Goal: Task Accomplishment & Management: Manage account settings

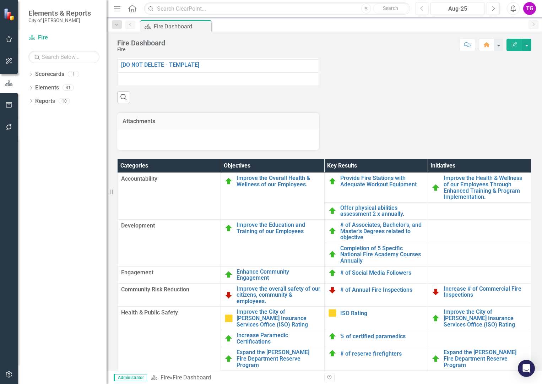
scroll to position [675, 0]
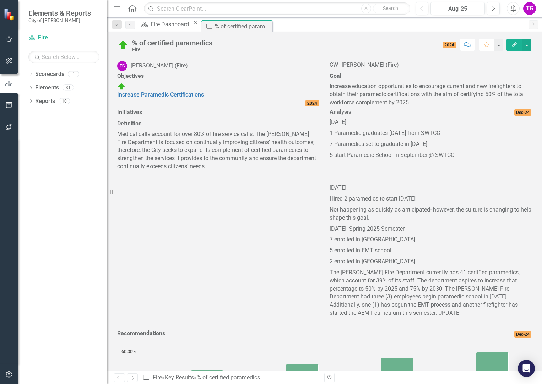
click at [344, 128] on p "[DATE]" at bounding box center [431, 123] width 202 height 10
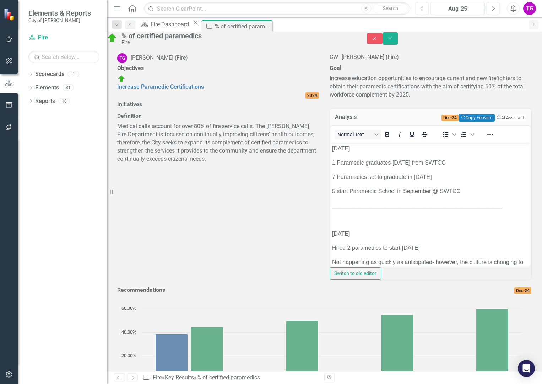
click at [332, 149] on p "[DATE]" at bounding box center [430, 148] width 197 height 9
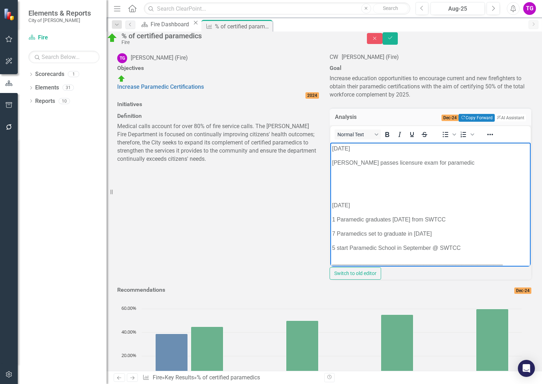
click at [332, 162] on p "[PERSON_NAME] passes licensure exam for paramedic" at bounding box center [430, 162] width 197 height 9
click at [472, 165] on li "[PERSON_NAME] passes licensure exam for paramedic" at bounding box center [437, 162] width 183 height 9
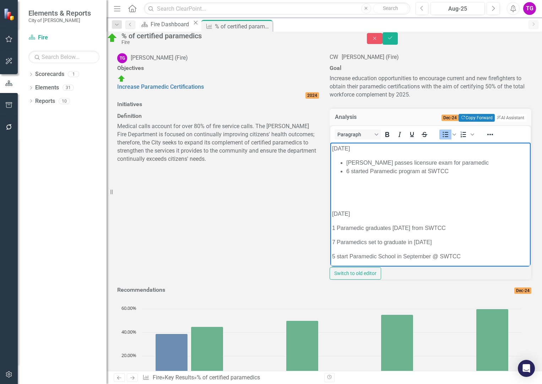
click at [393, 162] on li "[PERSON_NAME] passes licensure exam for paramedic" at bounding box center [437, 162] width 183 height 9
drag, startPoint x: 450, startPoint y: 172, endPoint x: 337, endPoint y: 173, distance: 113.0
click at [337, 173] on ul "[PERSON_NAME] passed licensure exam for paramedic 6 started Paramedic program a…" at bounding box center [430, 166] width 197 height 17
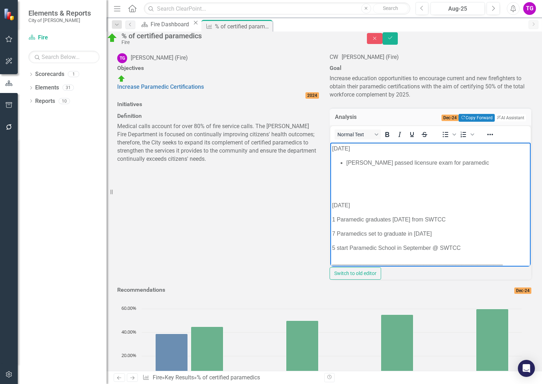
click at [350, 185] on body "[DATE] [PERSON_NAME] passed licensure exam for paramedic [DATE] 1 Paramedic gra…" at bounding box center [430, 304] width 200 height 325
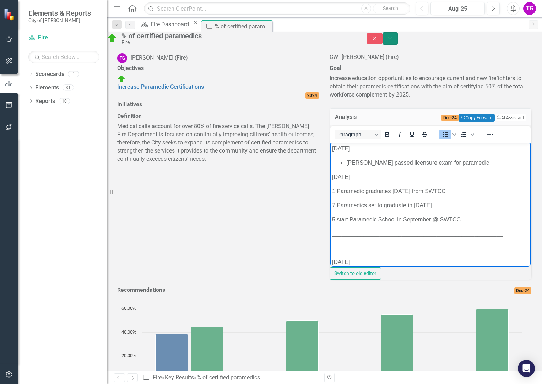
click at [394, 40] on icon "Save" at bounding box center [390, 38] width 6 height 5
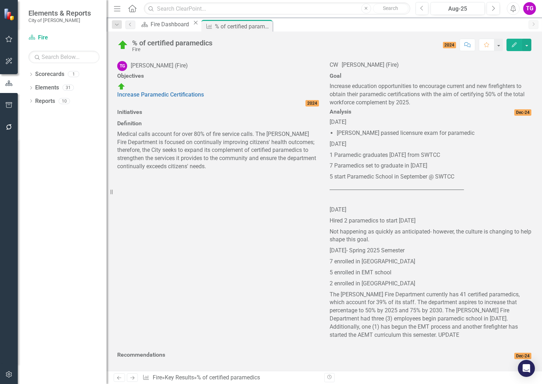
click at [449, 137] on li "[PERSON_NAME] passed licensure exam for paramedic" at bounding box center [434, 133] width 195 height 8
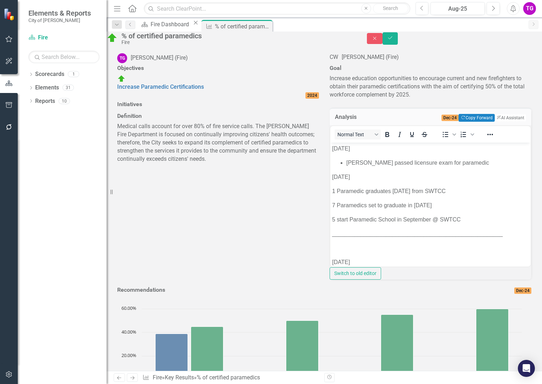
click at [471, 163] on li "[PERSON_NAME] passed licensure exam for paramedic" at bounding box center [437, 162] width 183 height 9
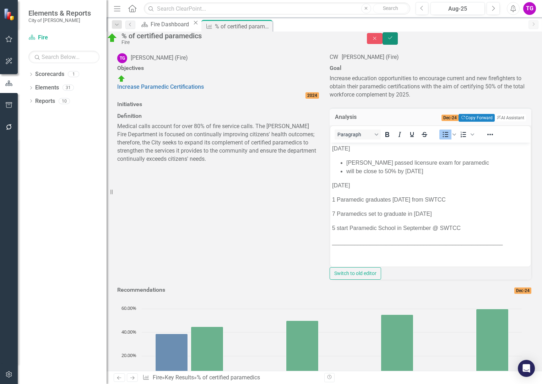
click at [394, 40] on icon "Save" at bounding box center [390, 38] width 6 height 5
